Goal: Task Accomplishment & Management: Complete application form

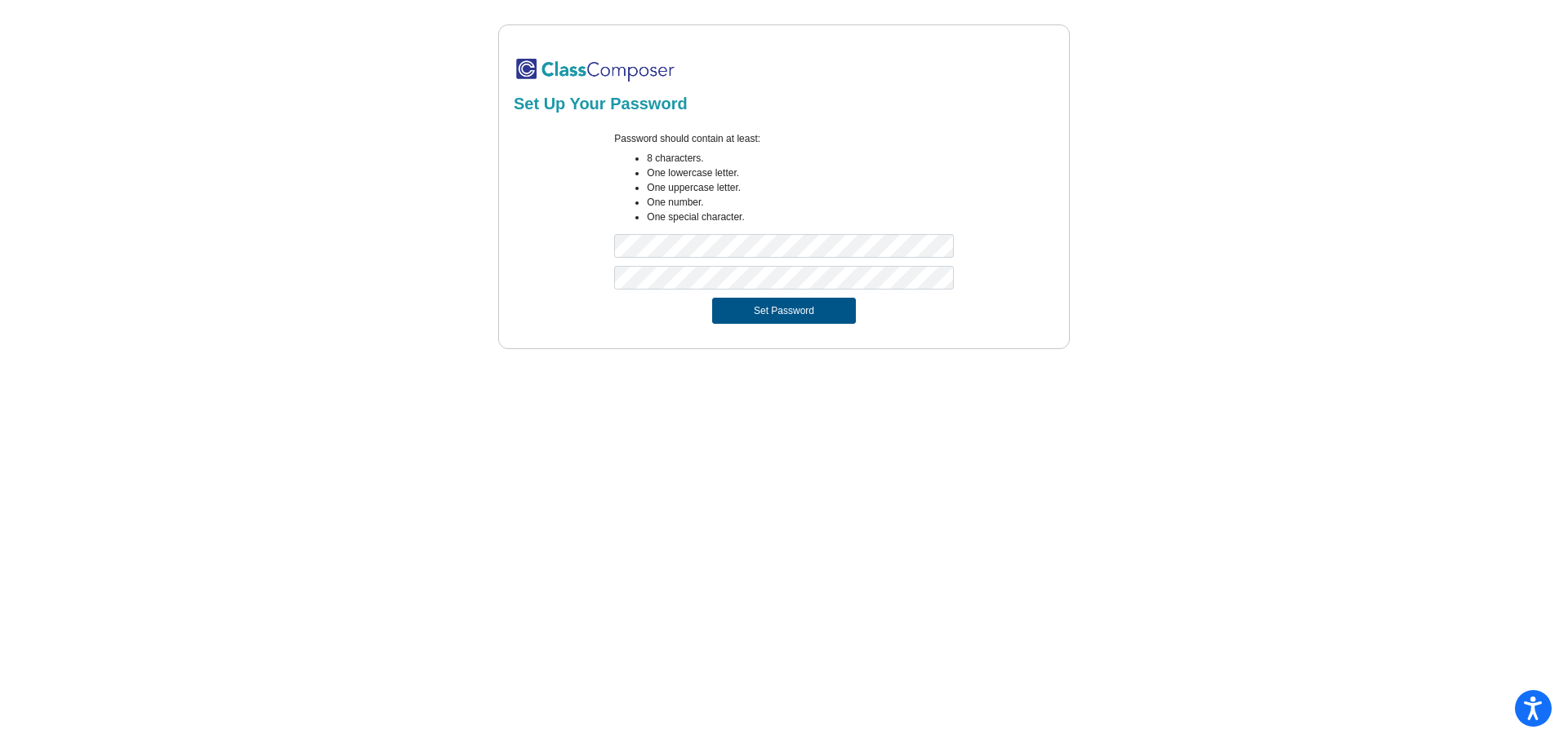
click at [765, 313] on button "Set Password" at bounding box center [783, 310] width 144 height 26
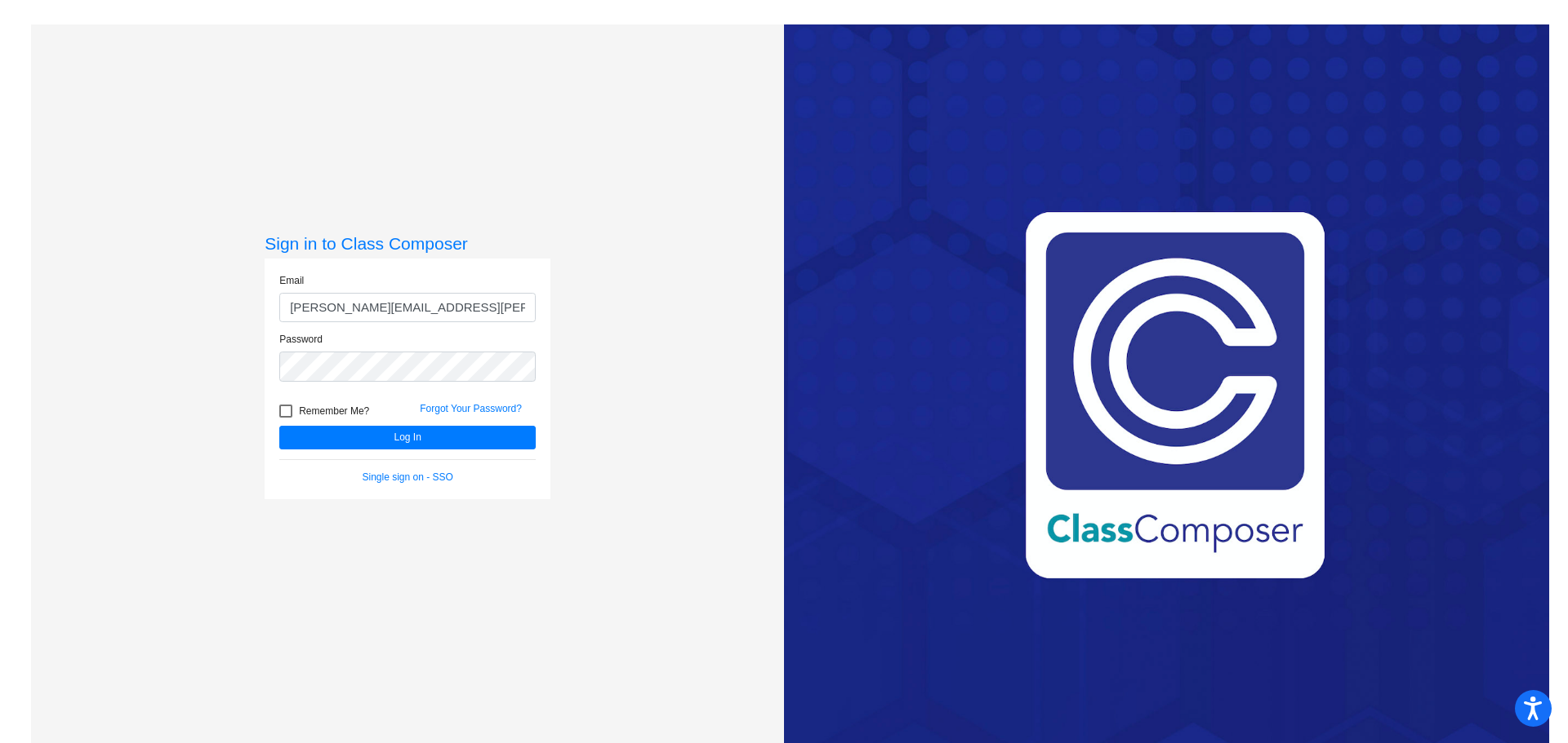
type input "[PERSON_NAME][EMAIL_ADDRESS][PERSON_NAME][DOMAIN_NAME]"
click at [285, 407] on div at bounding box center [285, 411] width 13 height 13
click at [285, 418] on input "Remember Me?" at bounding box center [285, 418] width 1 height 1
checkbox input "true"
click at [409, 436] on button "Log In" at bounding box center [407, 437] width 256 height 24
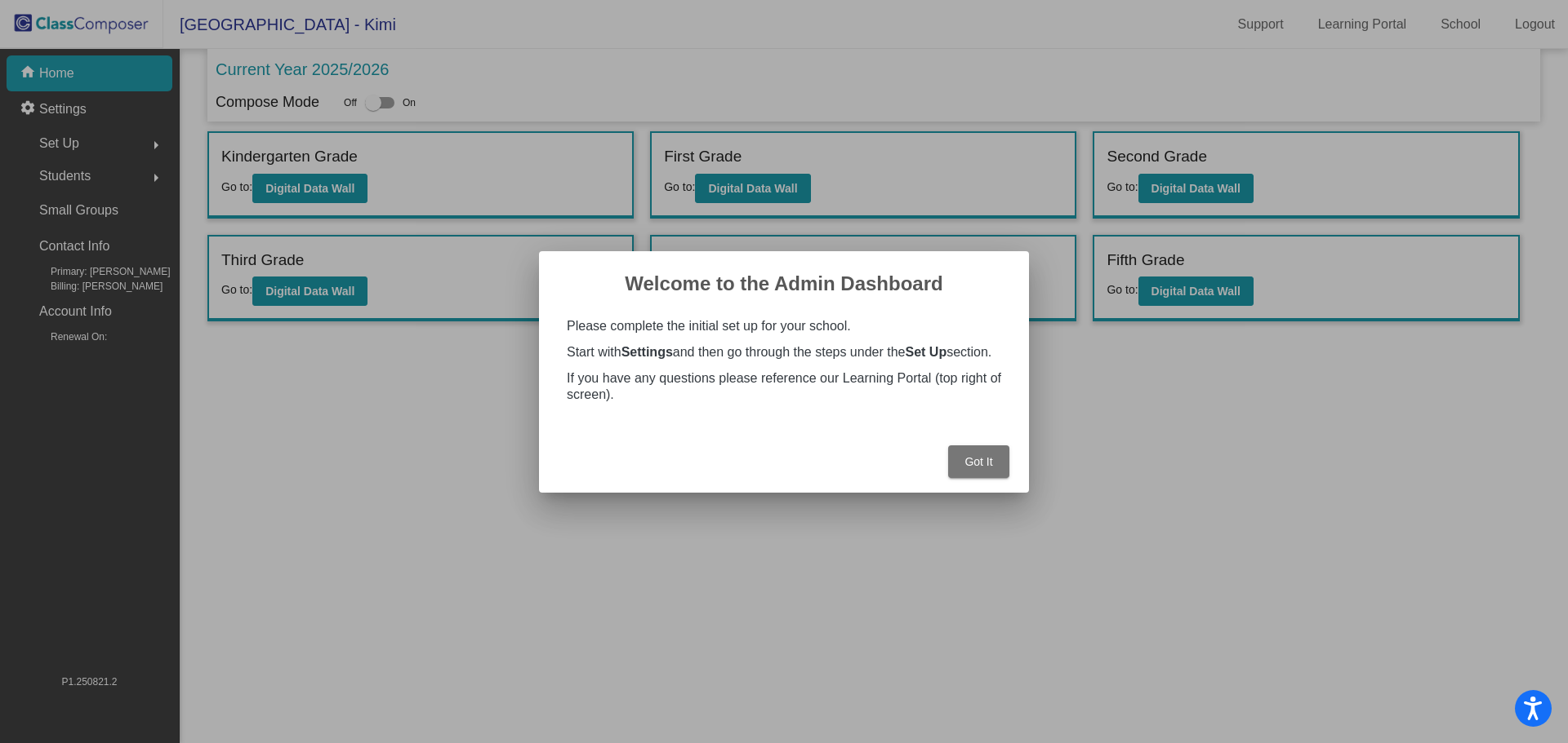
click at [972, 460] on span "Got It" at bounding box center [979, 461] width 28 height 13
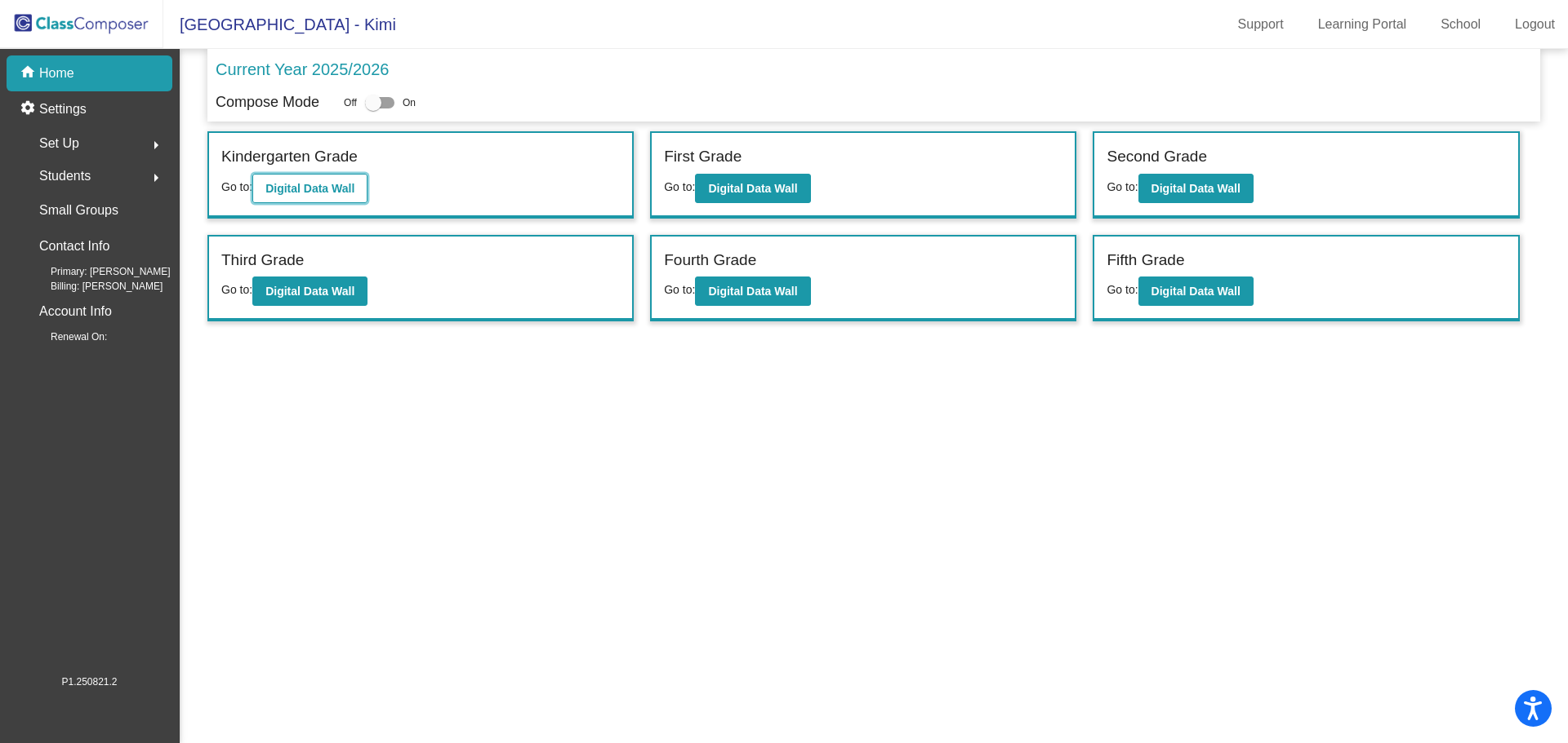
click at [301, 186] on b "Digital Data Wall" at bounding box center [310, 187] width 89 height 13
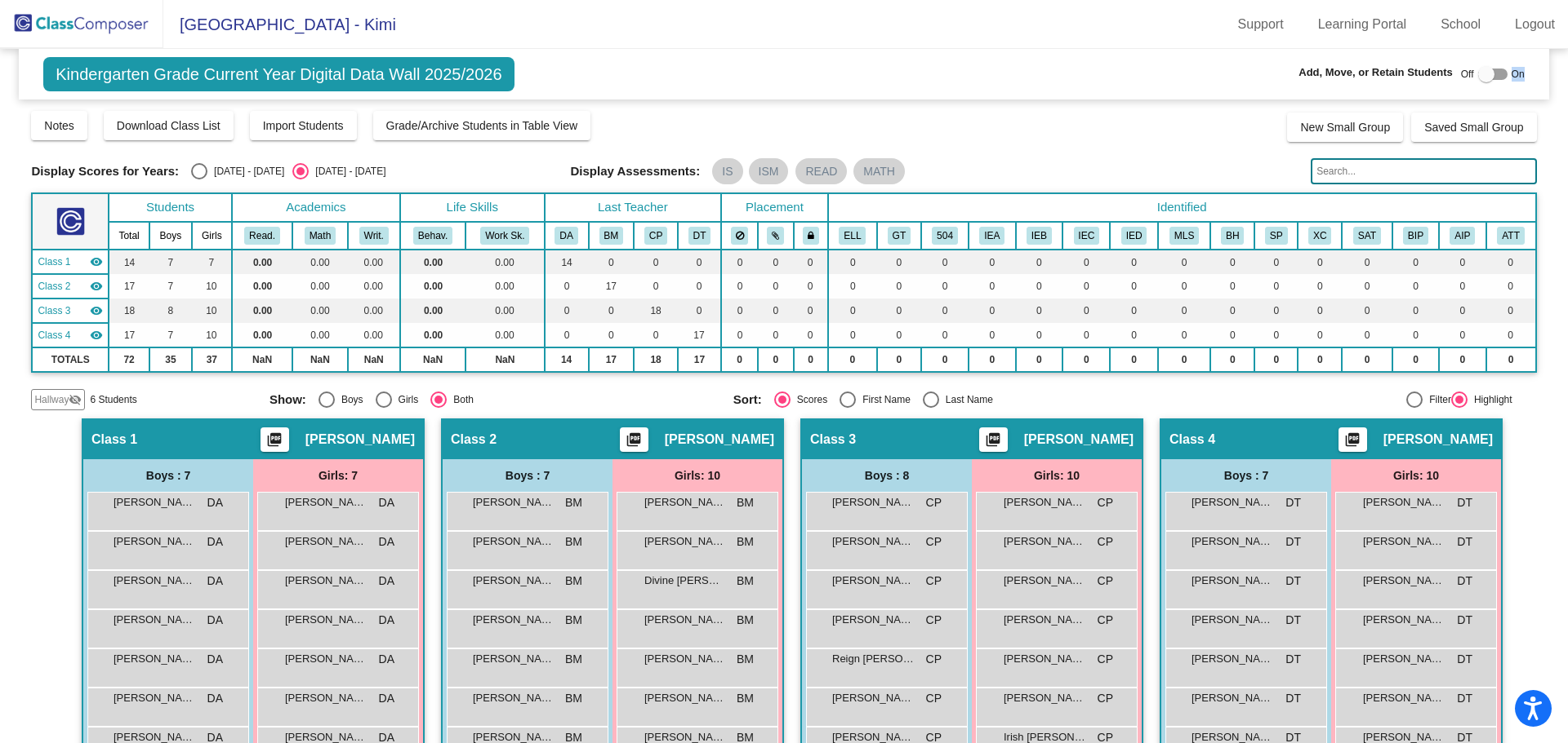
drag, startPoint x: 1479, startPoint y: 73, endPoint x: 1516, endPoint y: 73, distance: 37.0
click at [1516, 73] on div "Kindergarten Grade Current Year Digital Data Wall 2025/2026 Add, Move, or Retai…" at bounding box center [783, 73] width 1529 height 51
click at [1480, 71] on div at bounding box center [1486, 74] width 16 height 16
checkbox input "true"
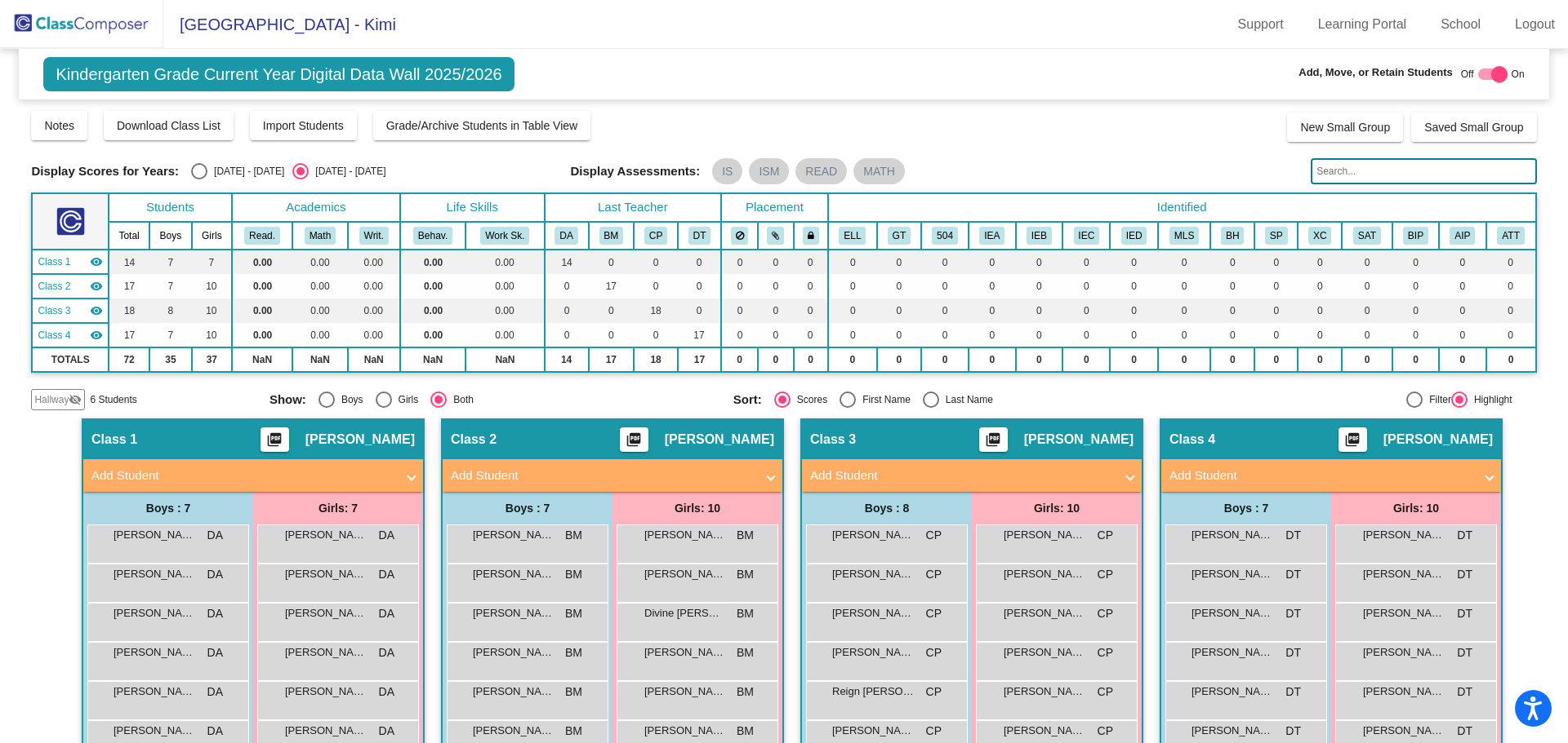
click at [478, 472] on mat-panel-title "Add Student" at bounding box center [602, 476] width 304 height 19
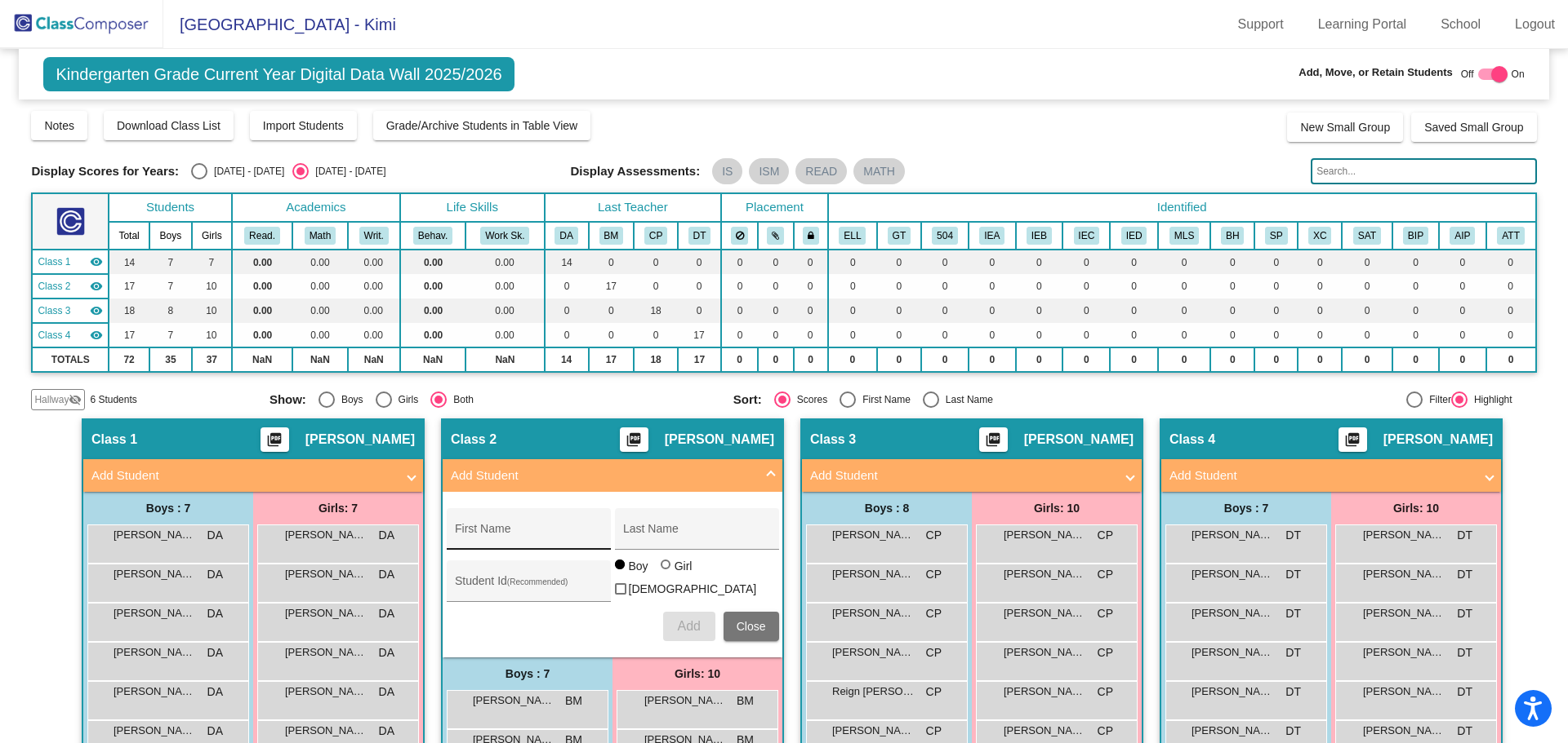
click at [462, 529] on input "First Name" at bounding box center [528, 535] width 147 height 13
type input "[PERSON_NAME]"
click at [633, 522] on div "Last Name" at bounding box center [697, 535] width 147 height 34
type input "[PERSON_NAME]"
click at [498, 572] on div "Student Id (Recommended)" at bounding box center [528, 585] width 147 height 34
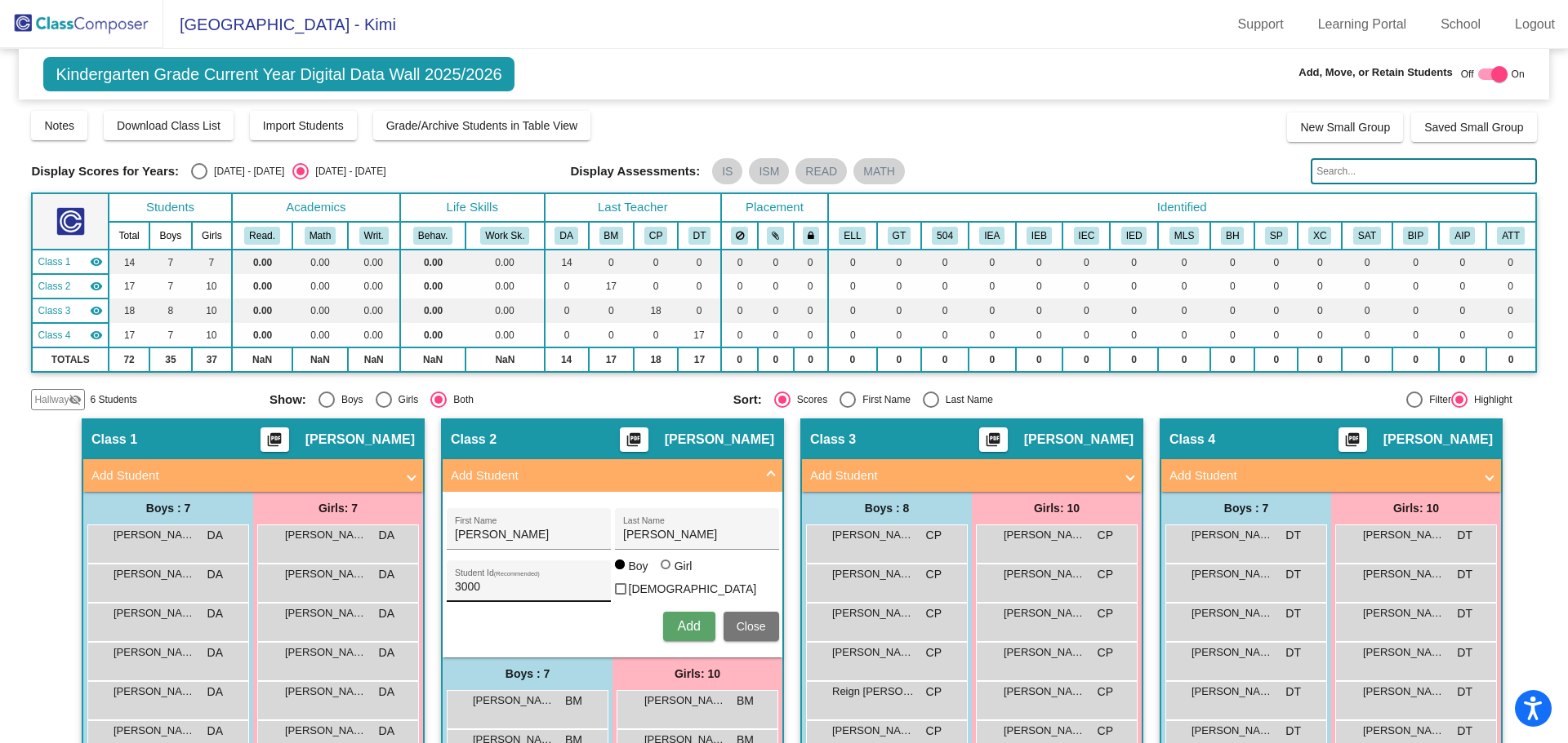
click at [482, 583] on input "3000" at bounding box center [528, 587] width 147 height 13
type input "300056426"
click at [662, 569] on div at bounding box center [666, 564] width 10 height 10
click at [666, 573] on input "Girl" at bounding box center [666, 573] width 1 height 1
radio input "true"
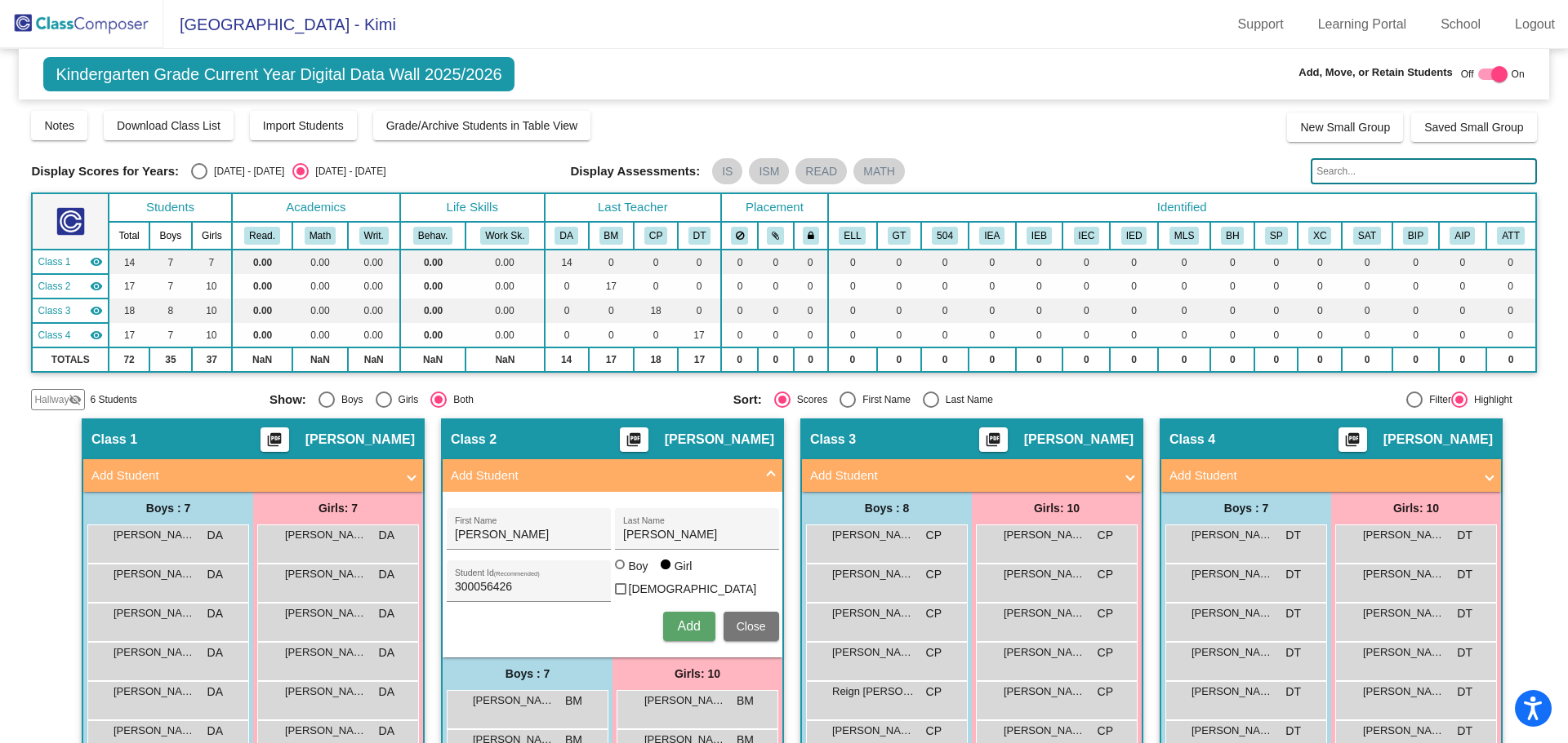
click at [688, 621] on span "Add" at bounding box center [688, 626] width 23 height 14
click at [80, 24] on img at bounding box center [81, 24] width 164 height 49
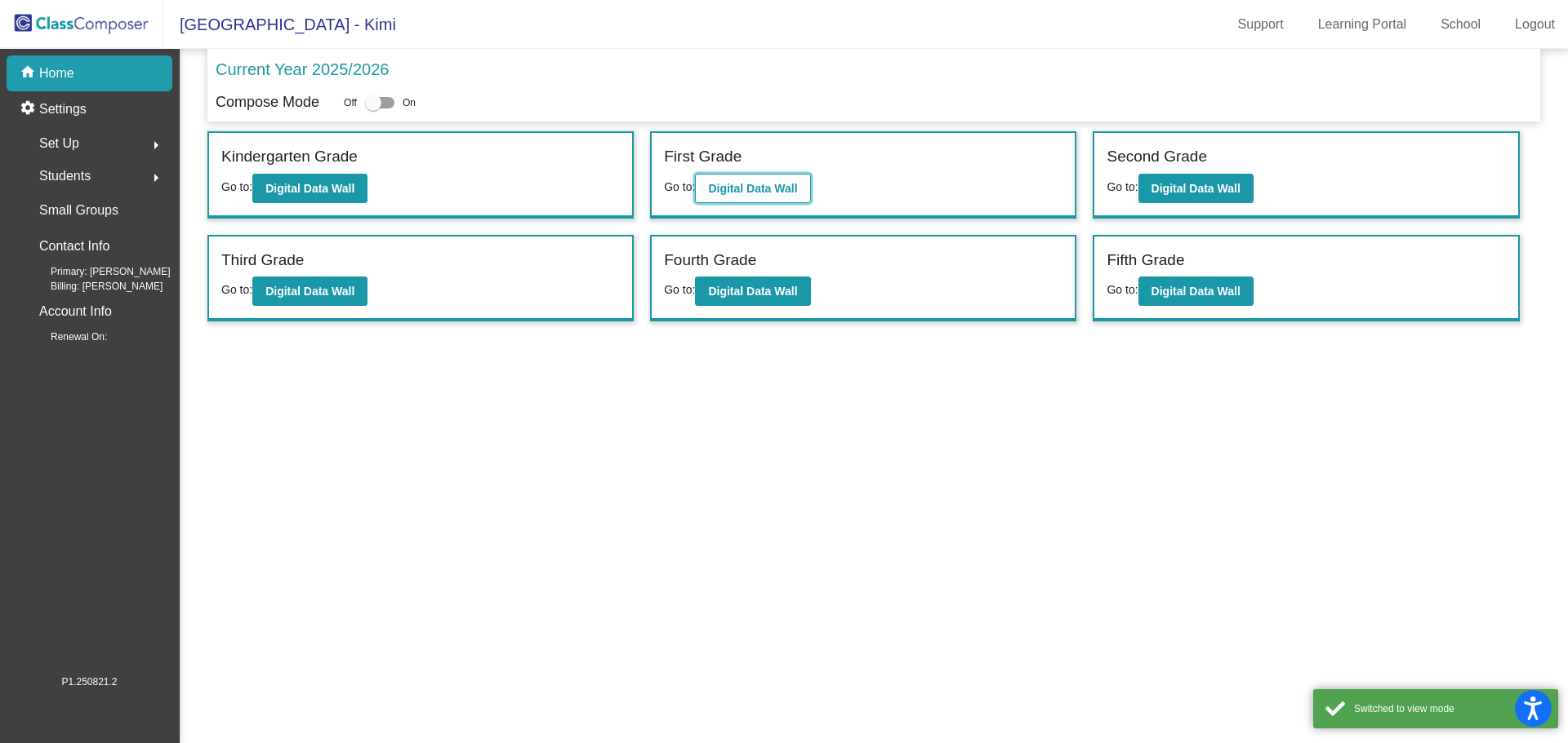
click at [753, 183] on b "Digital Data Wall" at bounding box center [752, 187] width 89 height 13
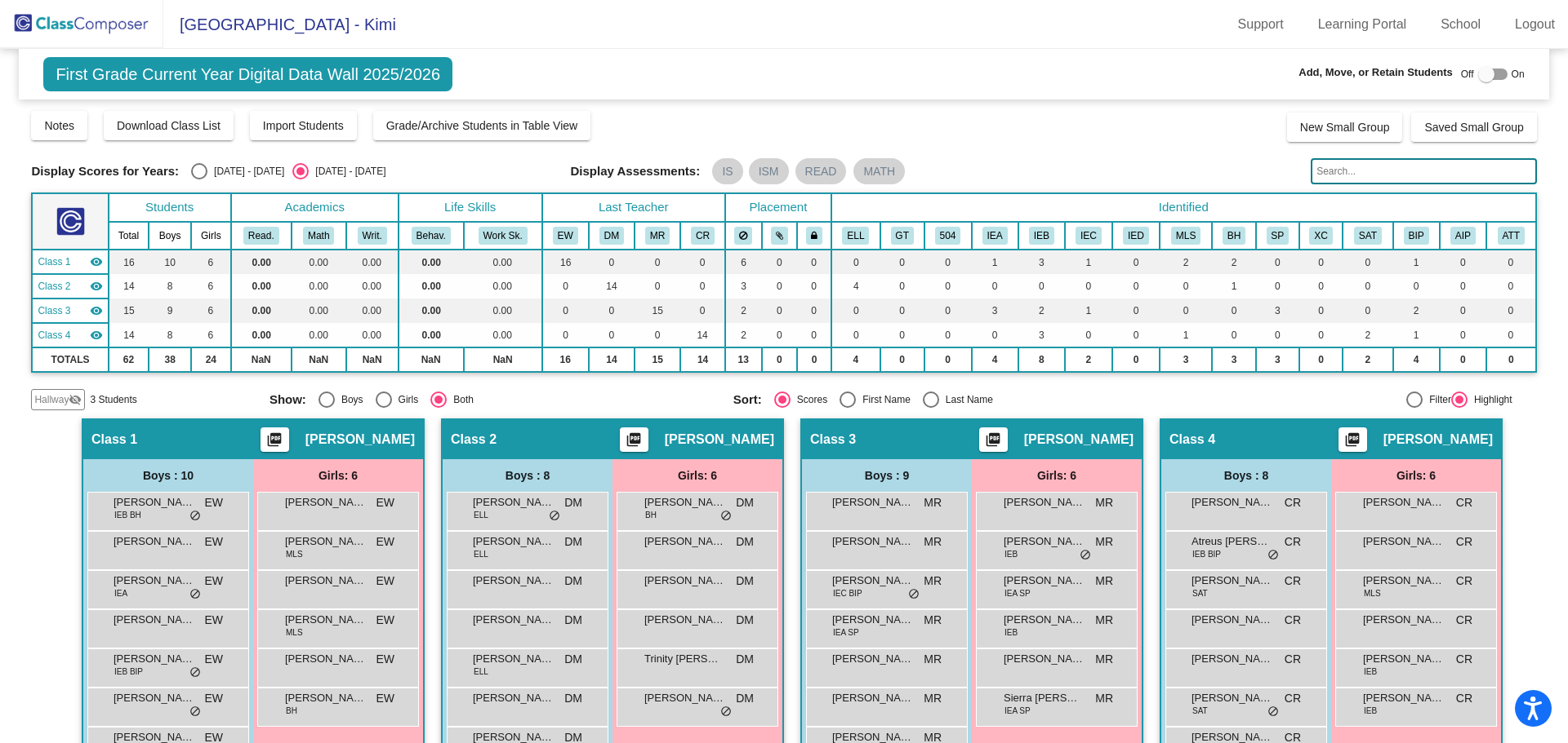
click at [1484, 72] on div at bounding box center [1486, 74] width 16 height 16
checkbox input "true"
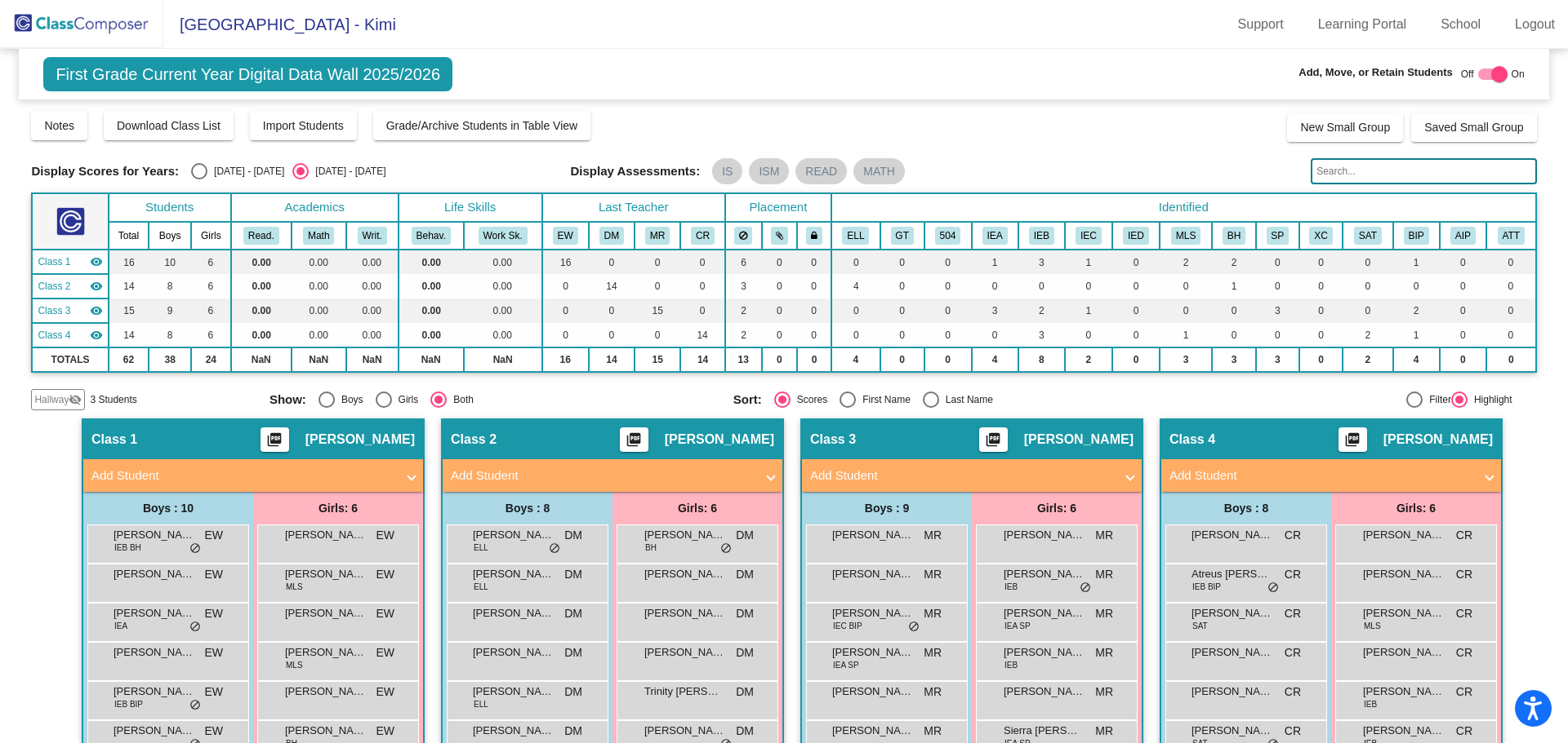
click at [481, 472] on mat-panel-title "Add Student" at bounding box center [602, 476] width 304 height 19
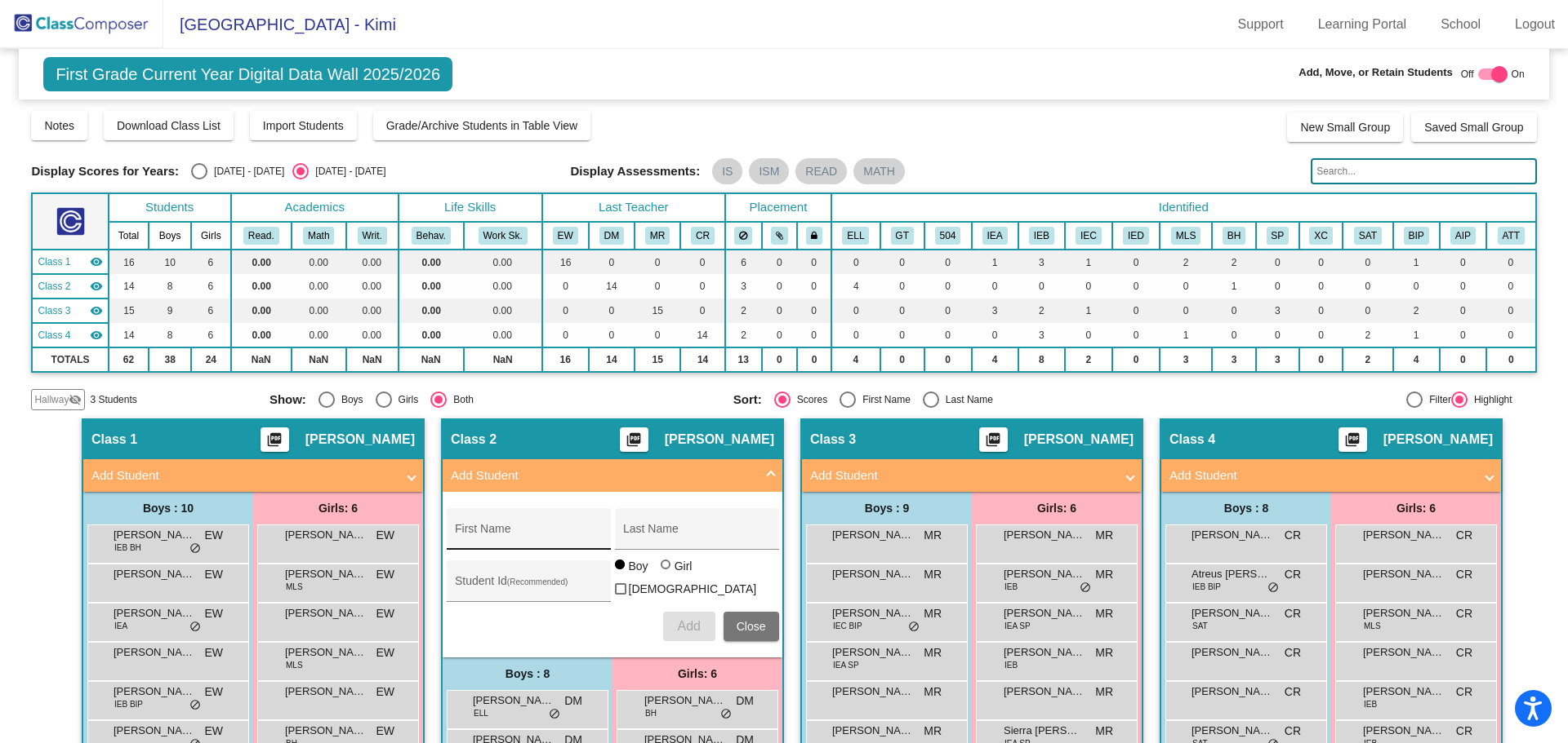
click at [475, 530] on input "First Name" at bounding box center [528, 535] width 147 height 13
type input "[PERSON_NAME]"
click at [641, 534] on input "Last Name" at bounding box center [697, 535] width 147 height 13
type input "[PERSON_NAME]"
click at [480, 584] on input "Student Id (Recommended)" at bounding box center [528, 587] width 147 height 13
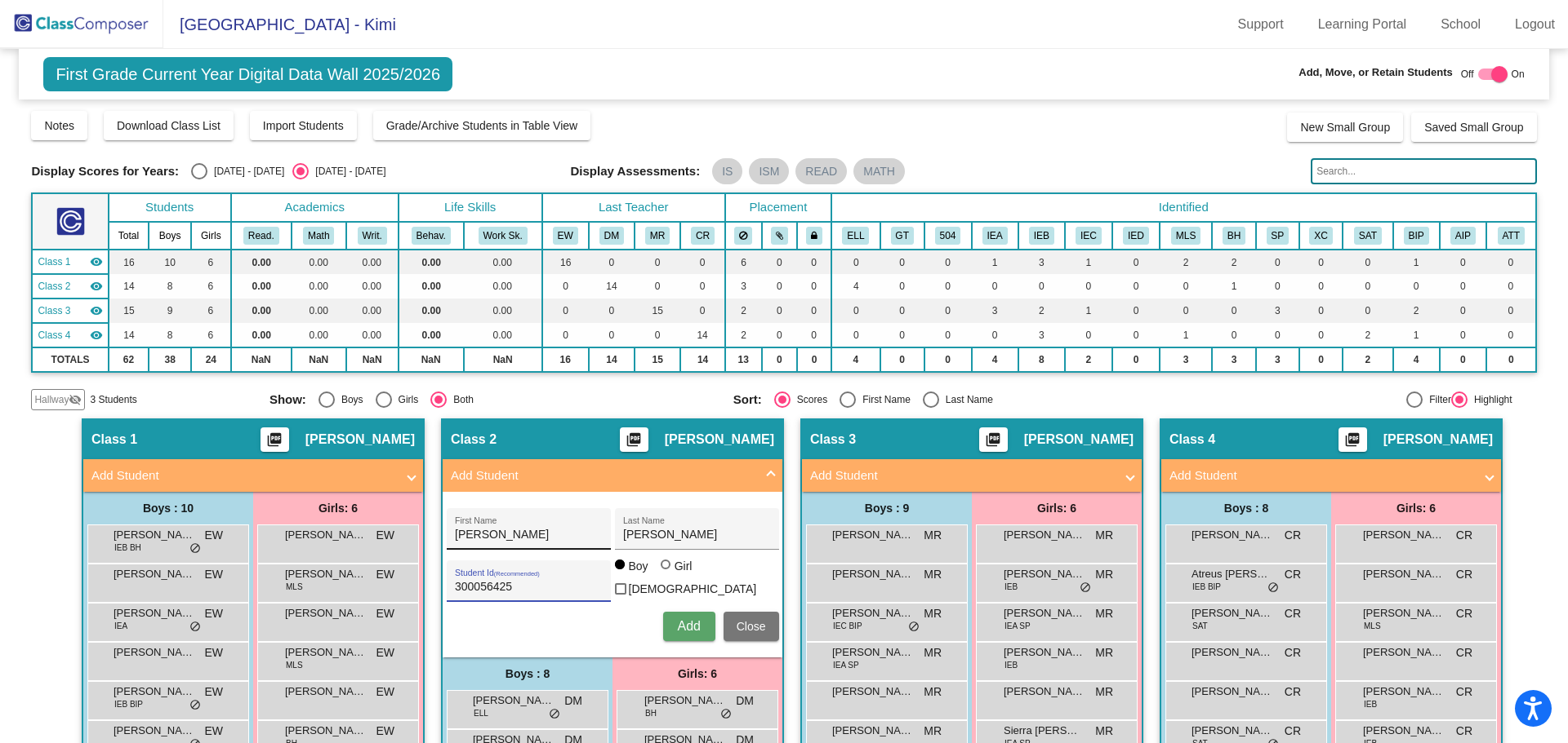
type input "300056425"
click at [457, 532] on input "[PERSON_NAME]" at bounding box center [528, 535] width 147 height 13
type input "[PERSON_NAME]"
click at [680, 619] on span "Add" at bounding box center [688, 626] width 23 height 14
click at [1191, 476] on mat-panel-title "Add Student" at bounding box center [1321, 476] width 304 height 19
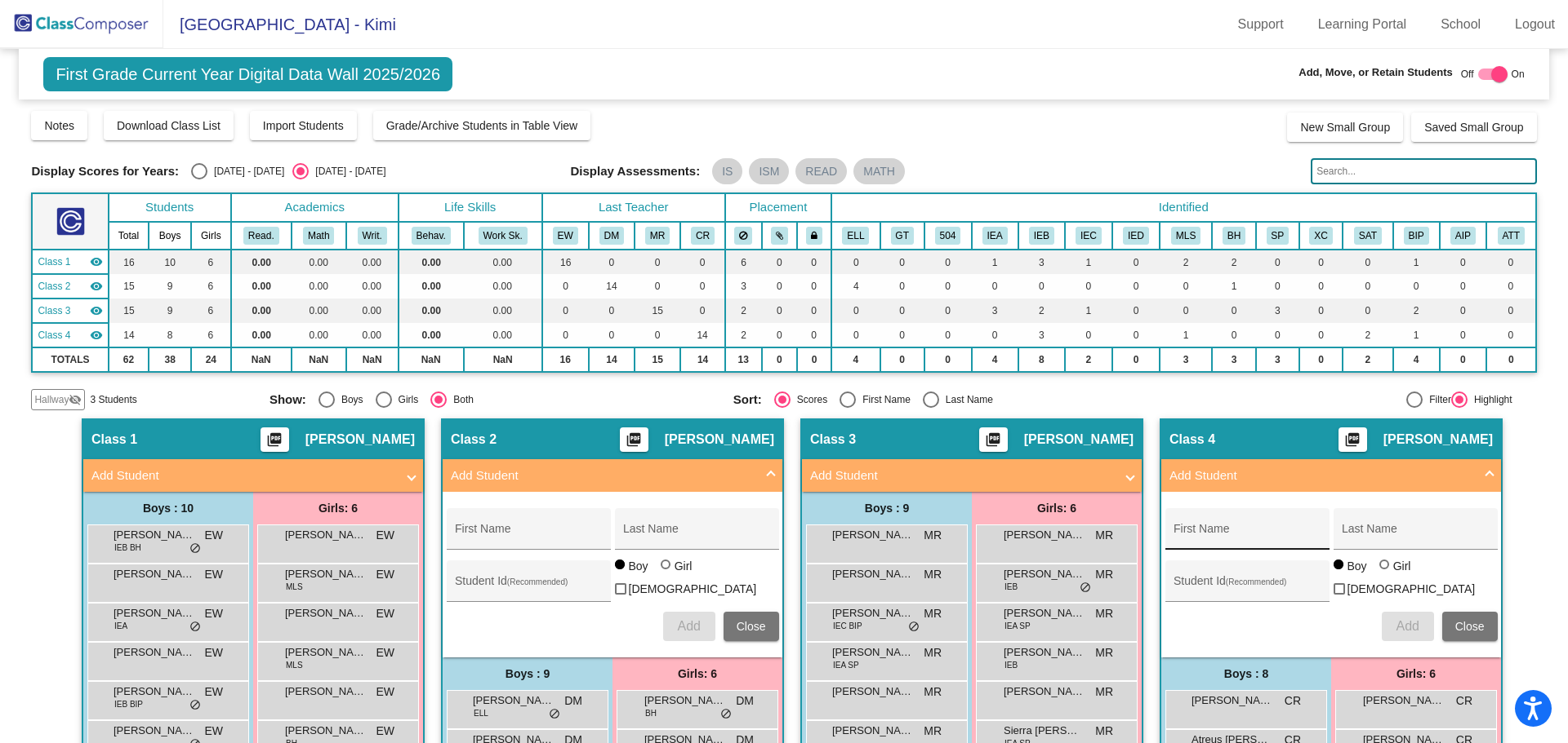
click at [1199, 535] on input "First Name" at bounding box center [1246, 535] width 147 height 13
type input "[PERSON_NAME]"
click at [1365, 534] on input "Last Name" at bounding box center [1415, 535] width 147 height 13
type input "[PERSON_NAME]"
click at [1193, 589] on input "Student Id (Recommended)" at bounding box center [1246, 587] width 147 height 13
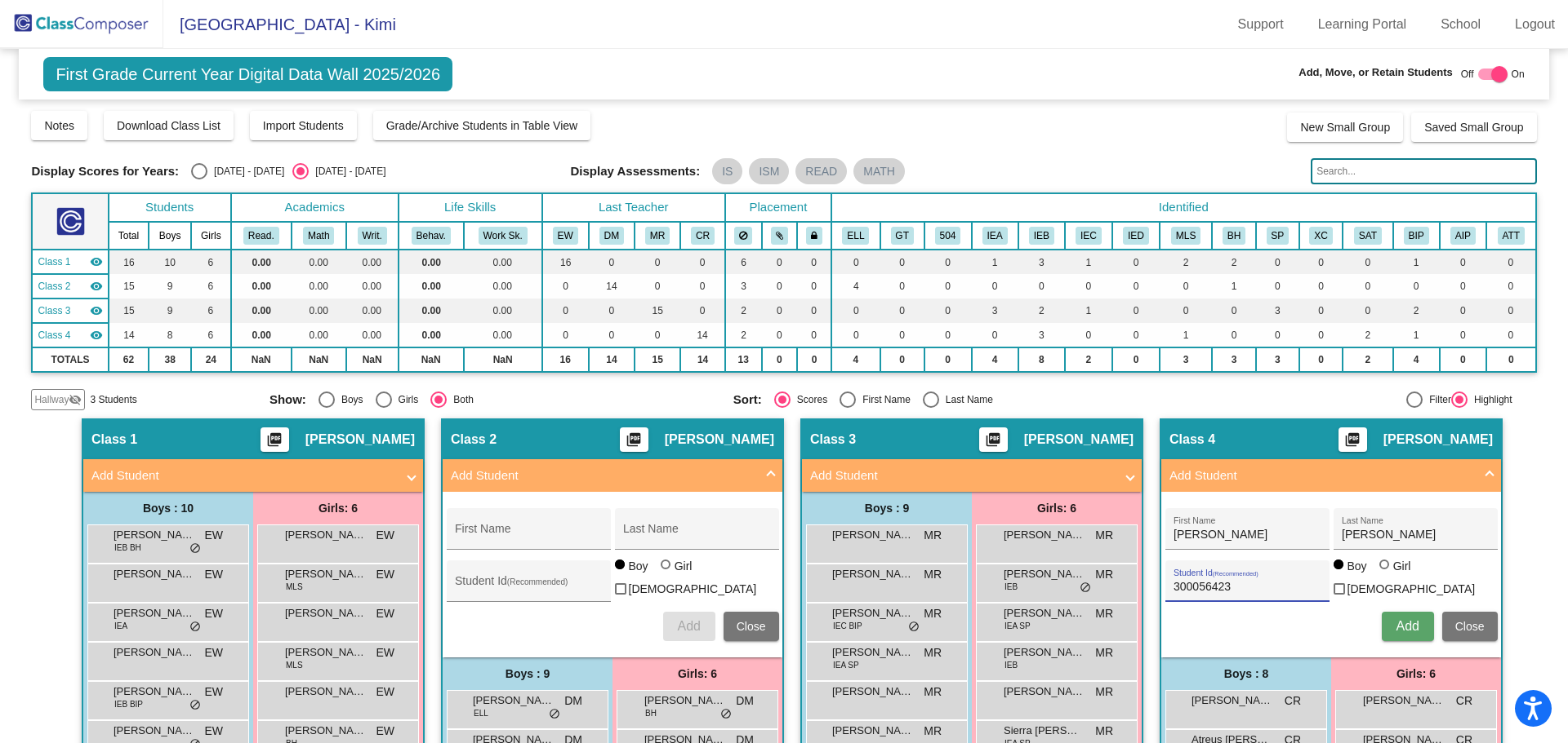
type input "300056423"
click at [1334, 569] on div at bounding box center [1338, 564] width 10 height 10
click at [1339, 573] on input "Boy" at bounding box center [1339, 573] width 1 height 1
click at [1409, 620] on span "Add" at bounding box center [1406, 626] width 23 height 14
click at [76, 25] on img at bounding box center [81, 24] width 164 height 49
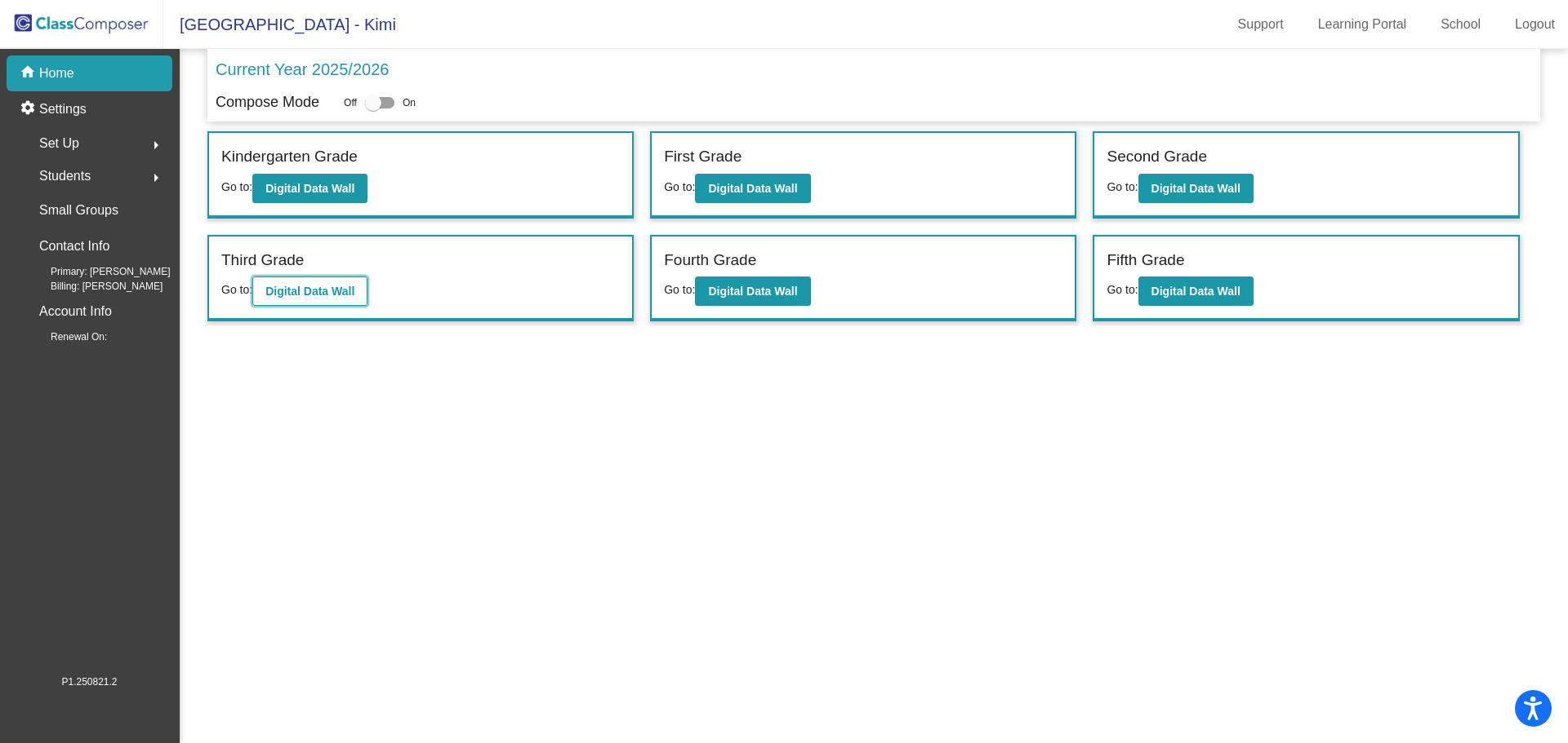
click at [307, 288] on b "Digital Data Wall" at bounding box center [310, 291] width 89 height 13
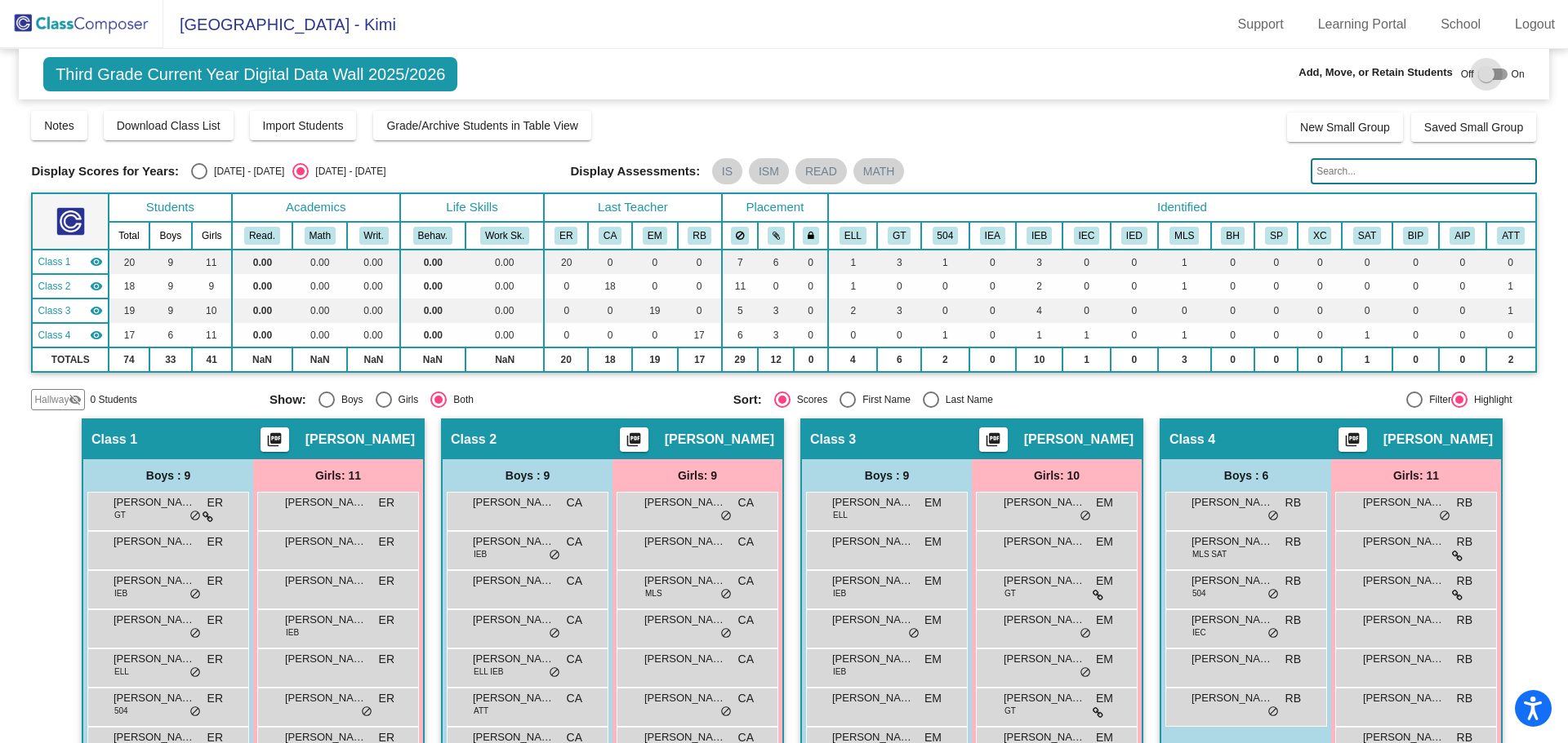
click at [1478, 72] on div at bounding box center [1486, 74] width 16 height 16
checkbox input "true"
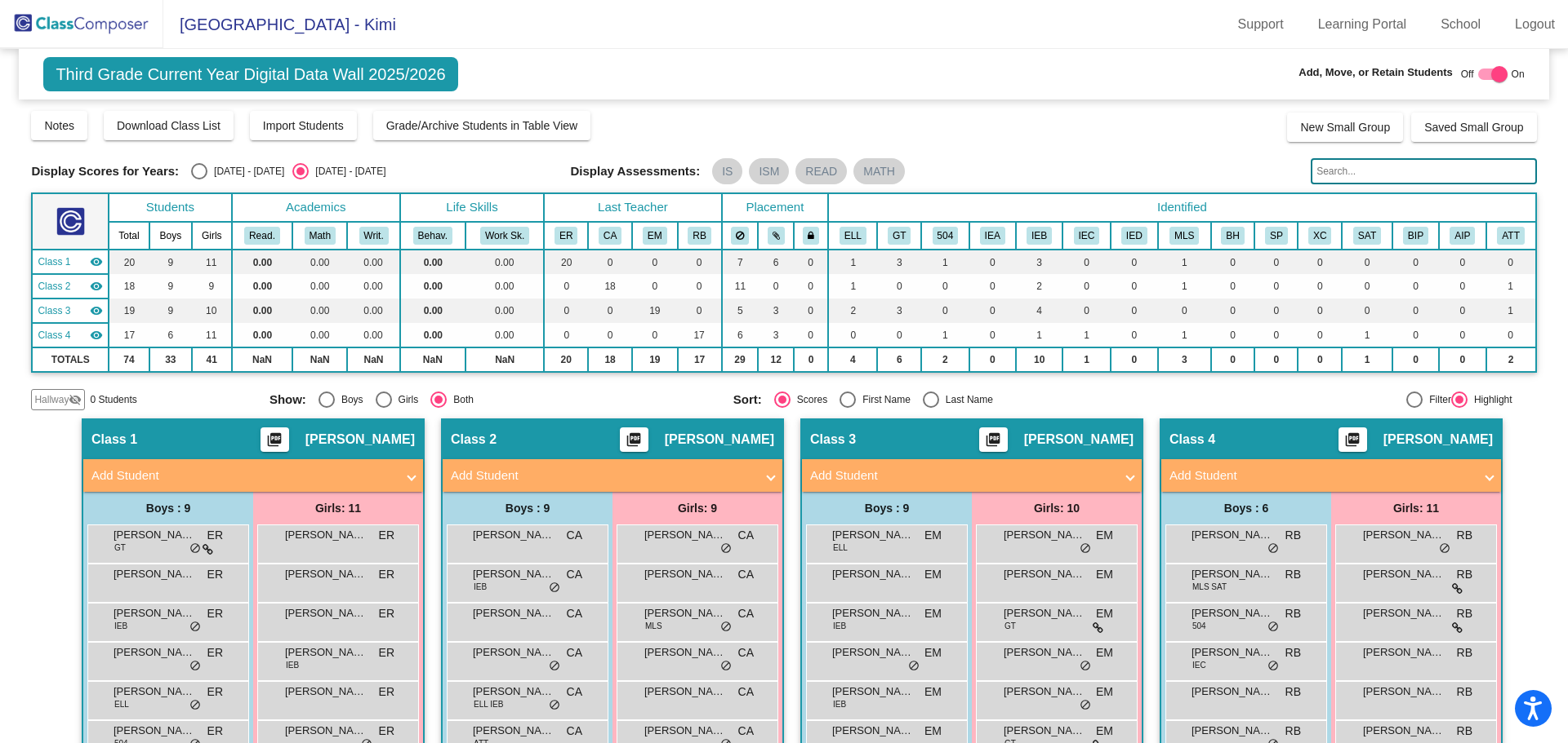
click at [482, 473] on mat-panel-title "Add Student" at bounding box center [602, 476] width 304 height 19
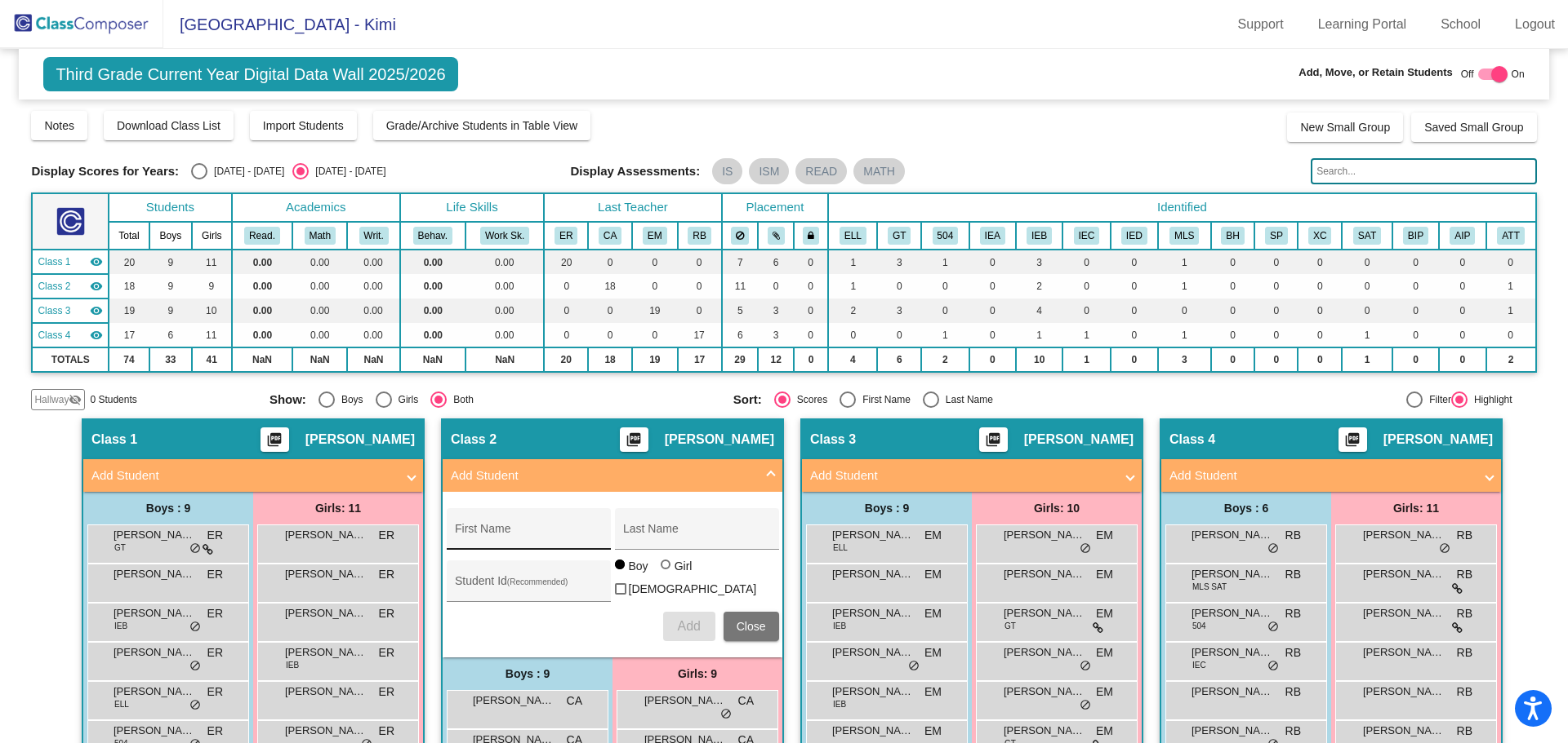
click at [477, 530] on input "First Name" at bounding box center [528, 535] width 147 height 13
type input "D'Ashia"
click at [644, 524] on div "Last Name" at bounding box center [697, 535] width 147 height 34
type input "[PERSON_NAME]"
click at [489, 574] on div "Student Id (Recommended)" at bounding box center [528, 585] width 147 height 34
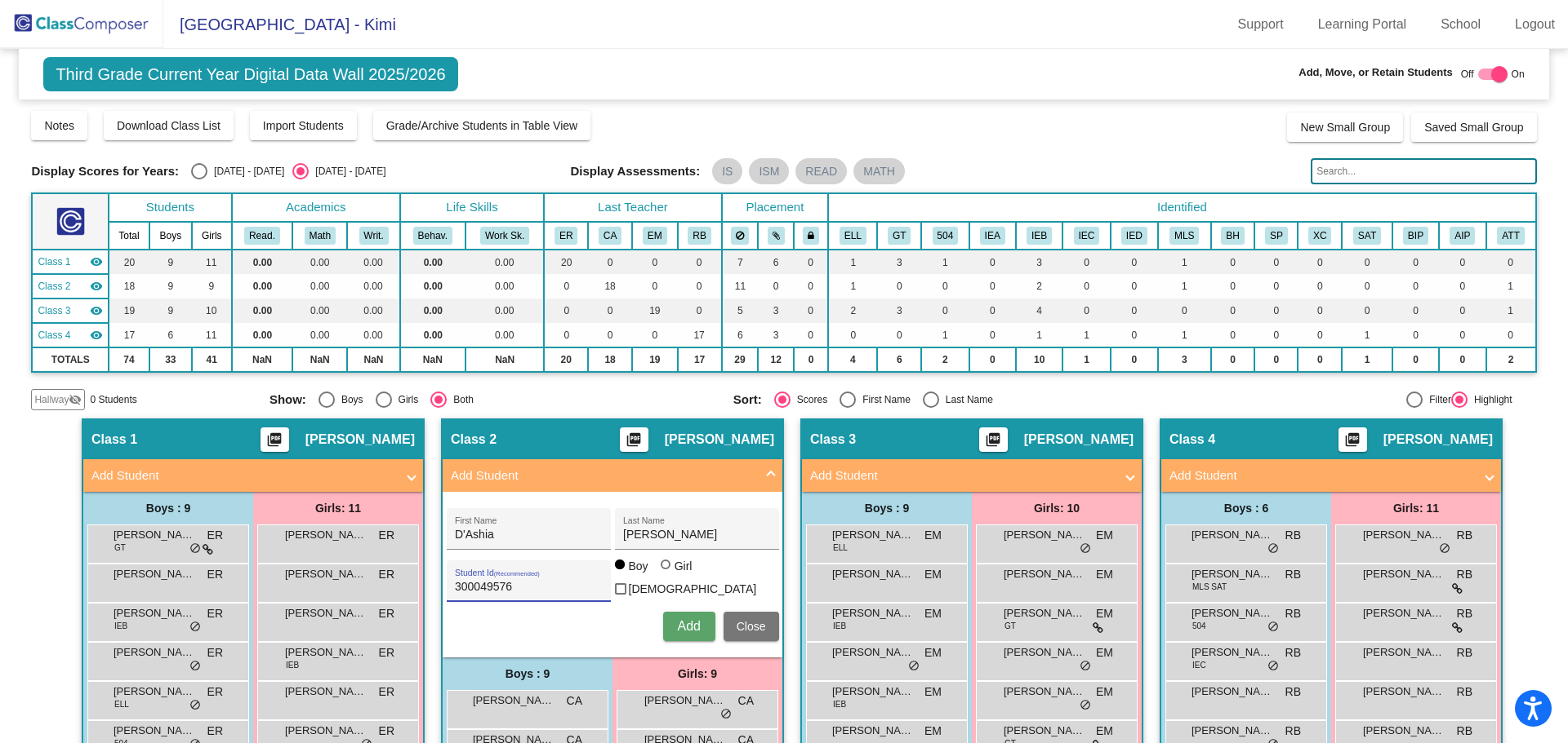
type input "300049576"
click at [663, 569] on div at bounding box center [666, 564] width 10 height 10
click at [666, 573] on input "Girl" at bounding box center [666, 573] width 1 height 1
radio input "true"
click at [687, 624] on span "Add" at bounding box center [688, 626] width 23 height 14
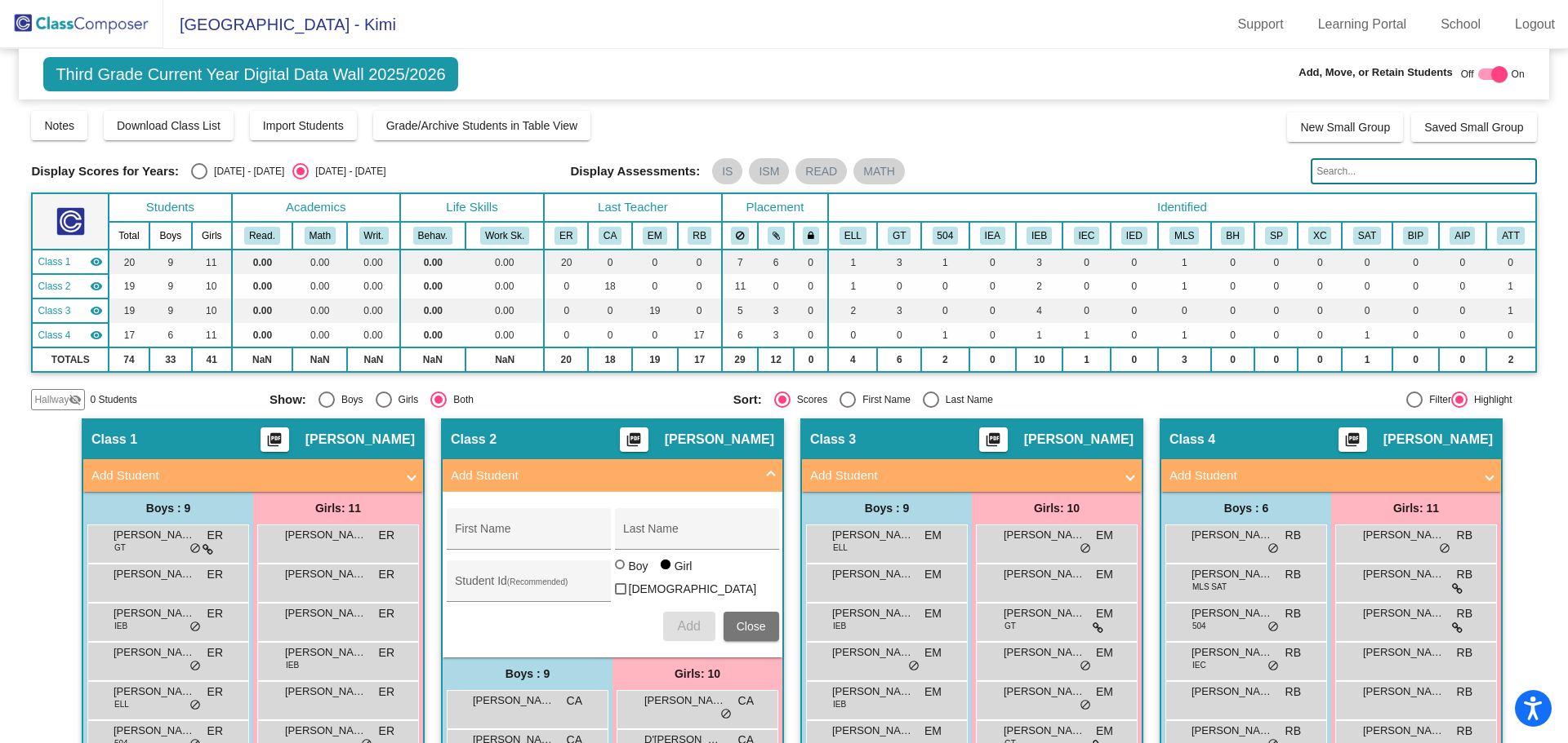
click at [769, 473] on span at bounding box center [770, 476] width 7 height 19
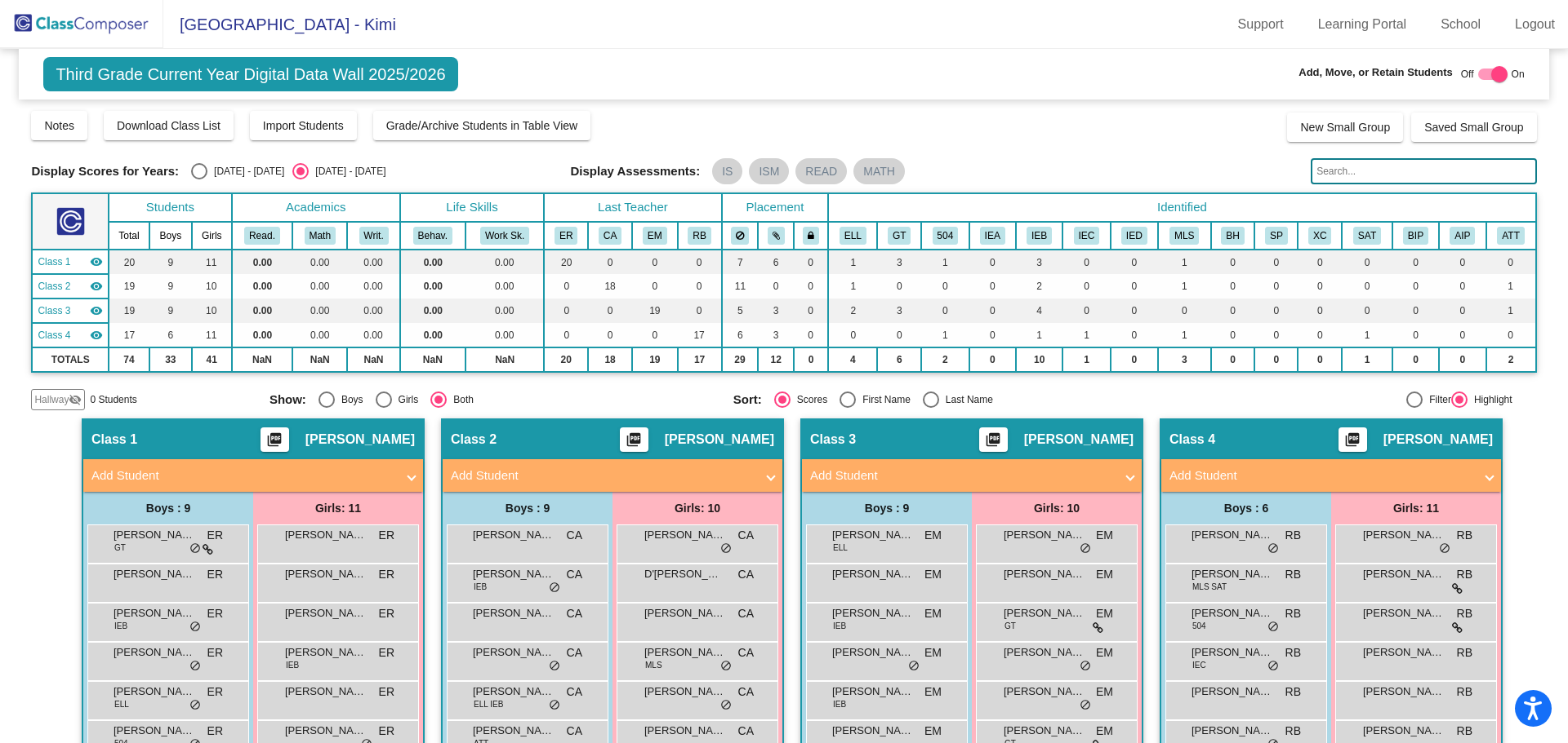
click at [90, 18] on img at bounding box center [81, 24] width 164 height 49
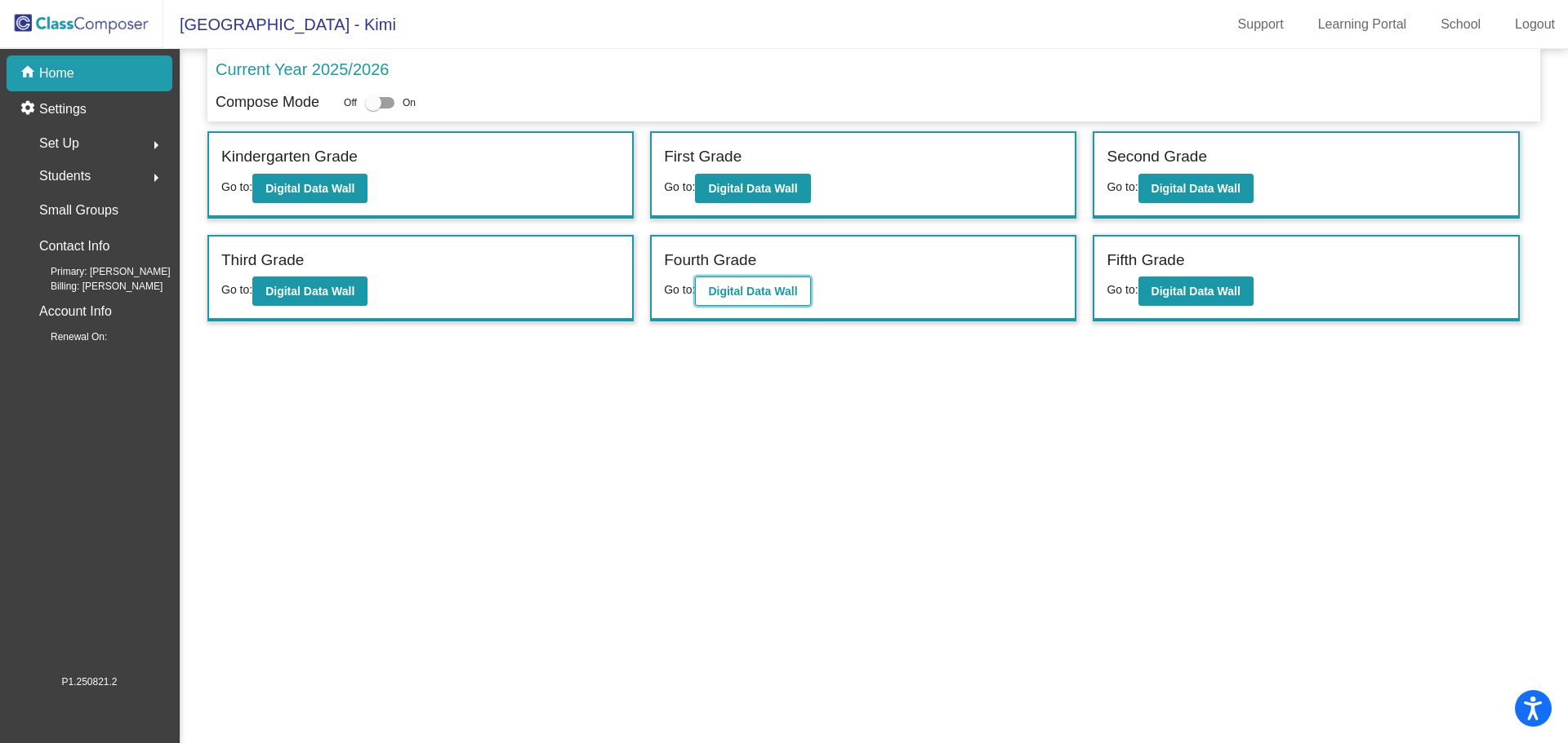
click at [771, 285] on b "Digital Data Wall" at bounding box center [752, 291] width 89 height 13
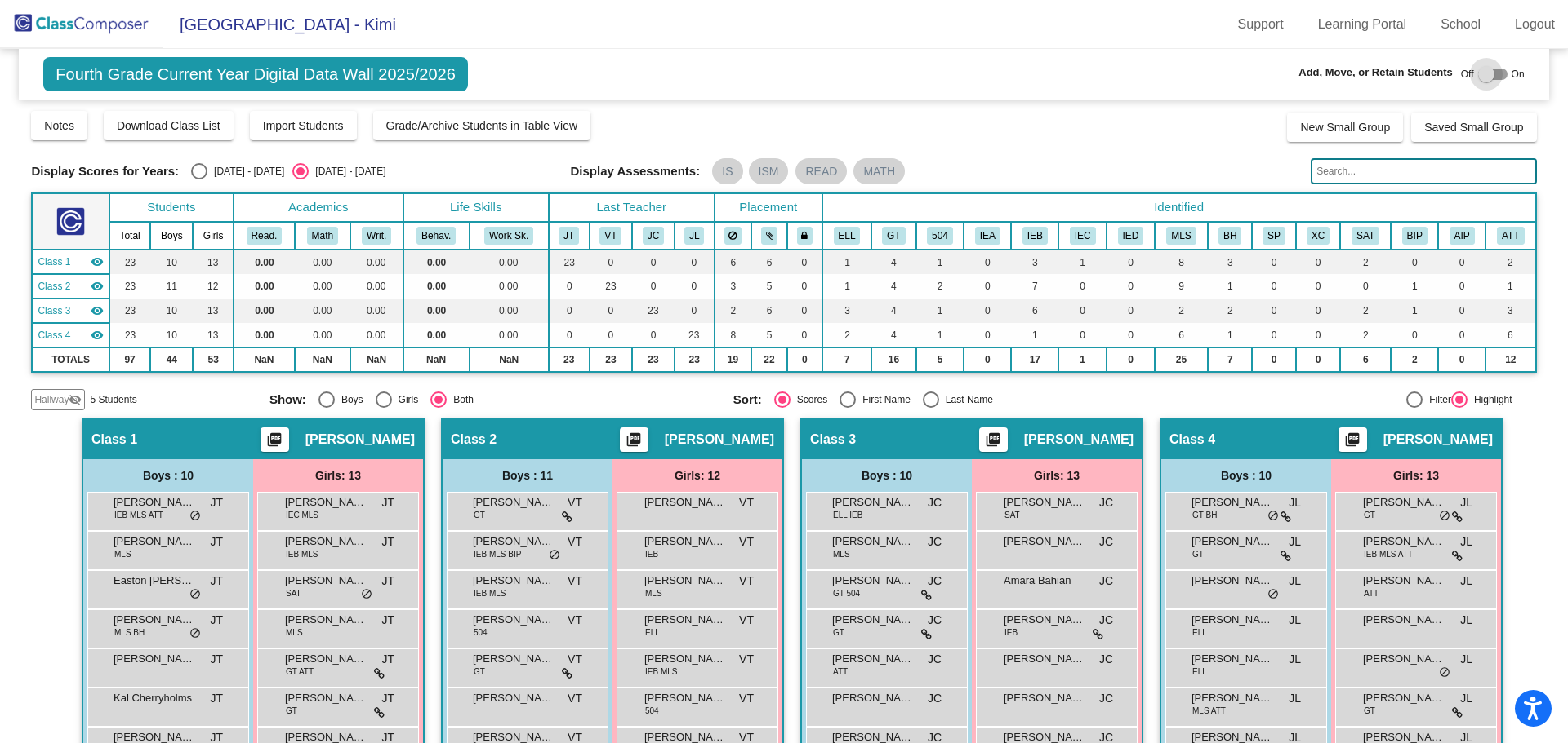
click at [1478, 71] on div at bounding box center [1486, 74] width 16 height 16
checkbox input "true"
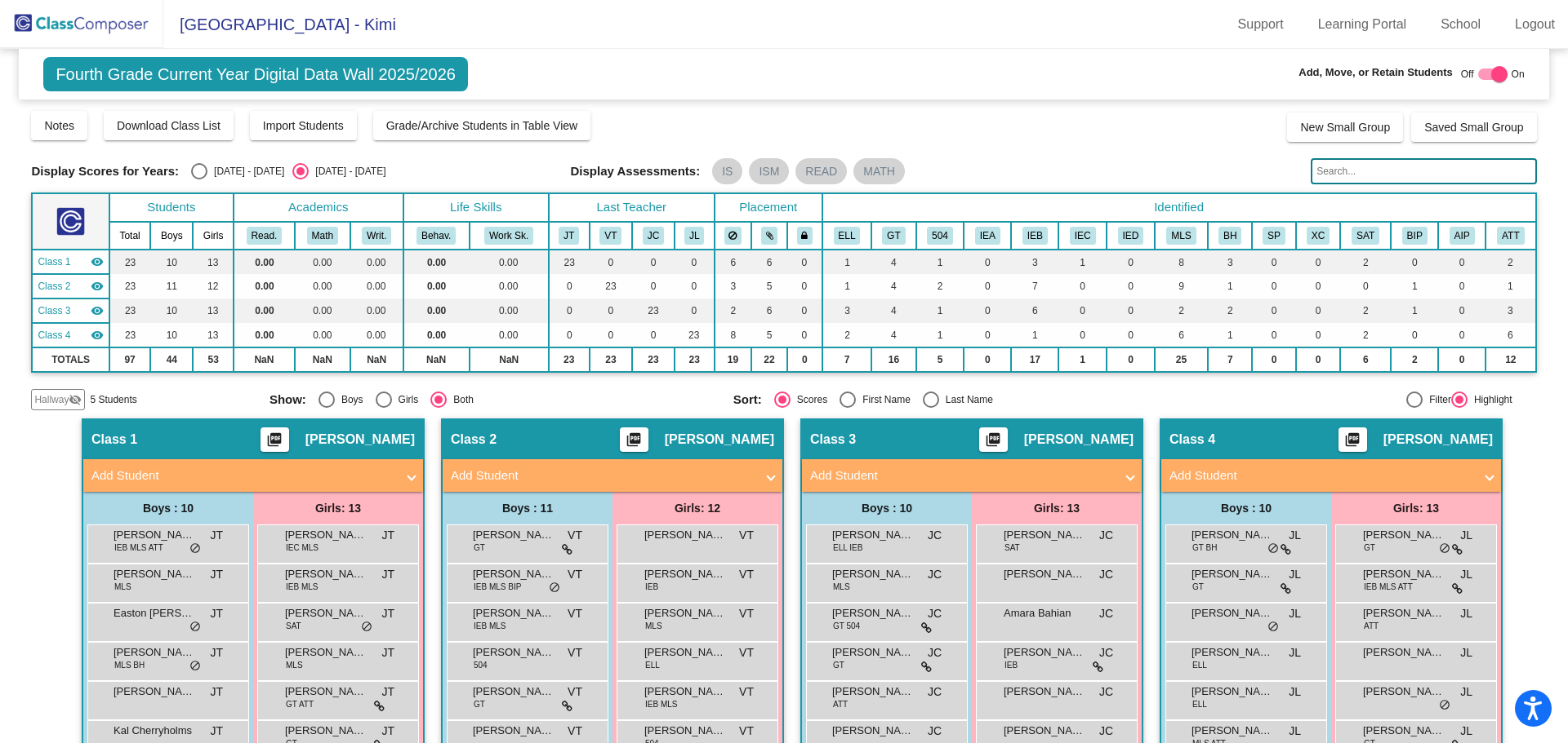
click at [117, 474] on mat-panel-title "Add Student" at bounding box center [243, 476] width 304 height 19
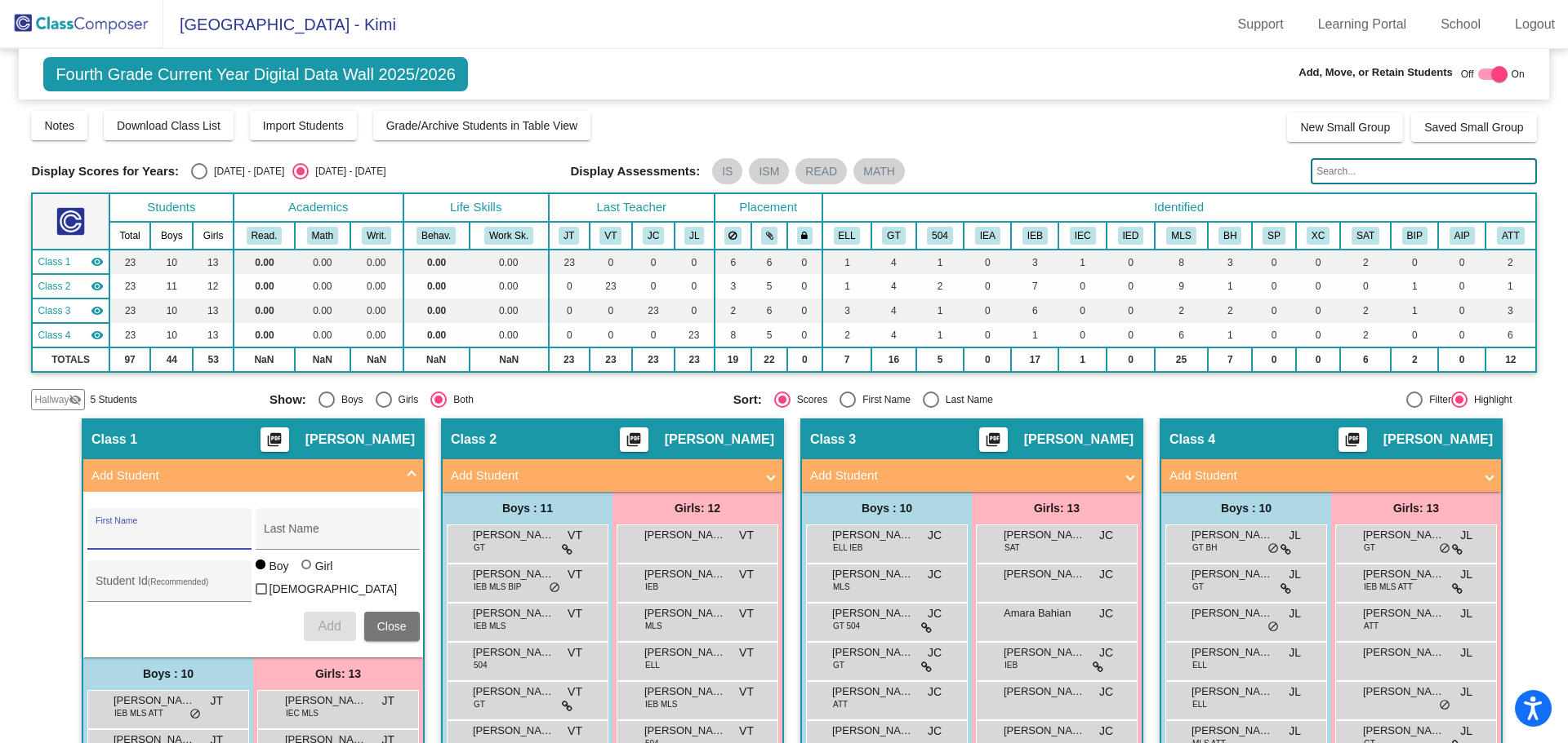
click at [109, 534] on input "First Name" at bounding box center [169, 535] width 147 height 13
type input "[PERSON_NAME]'[PERSON_NAME]"
click at [277, 523] on div "Last Name" at bounding box center [337, 535] width 147 height 34
type input "[PERSON_NAME]"
click at [120, 581] on input "Student Id (Recommended)" at bounding box center [169, 587] width 147 height 13
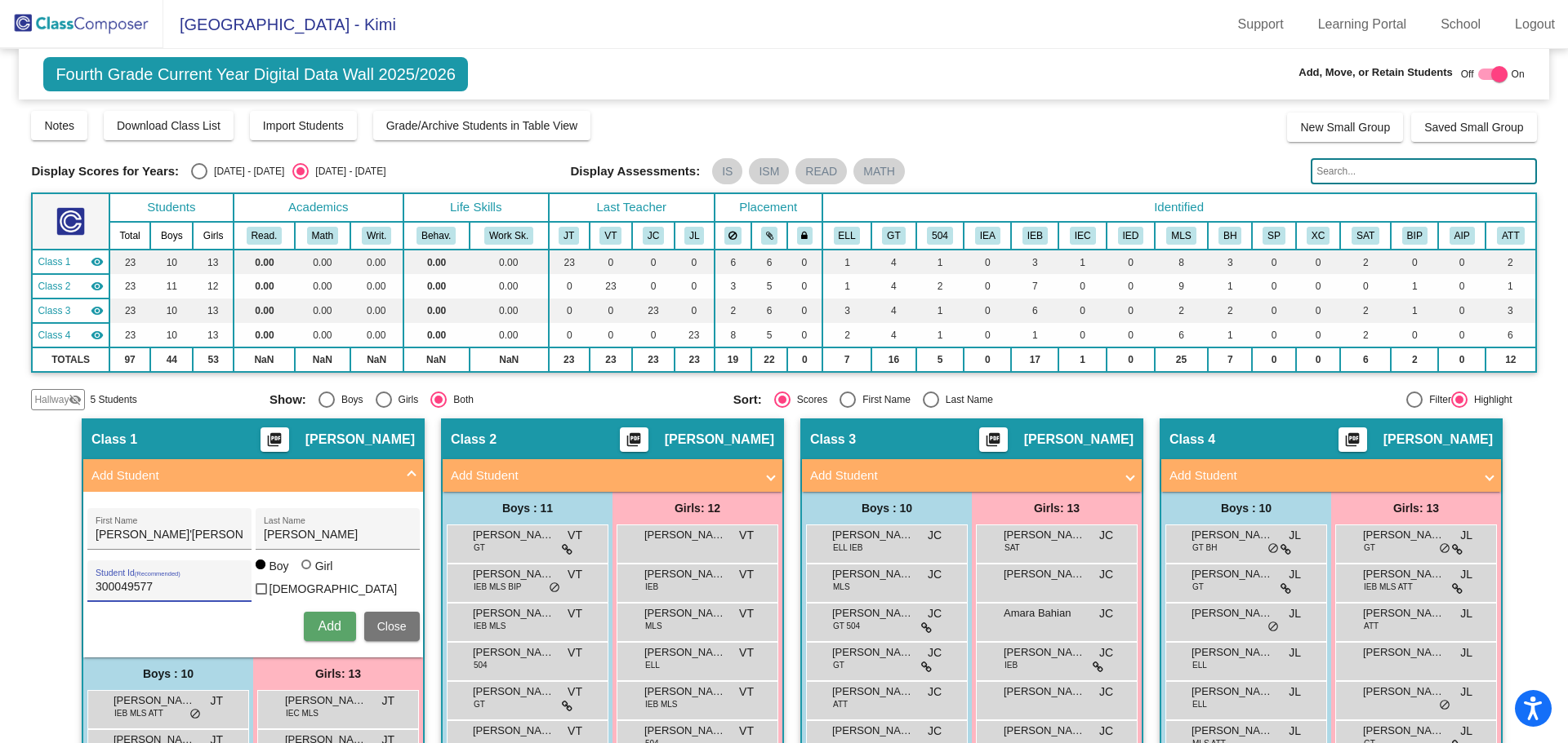
type input "300049577"
click at [326, 624] on span "Add" at bounding box center [328, 626] width 23 height 14
click at [83, 19] on img at bounding box center [81, 24] width 164 height 49
